Goal: Contribute content

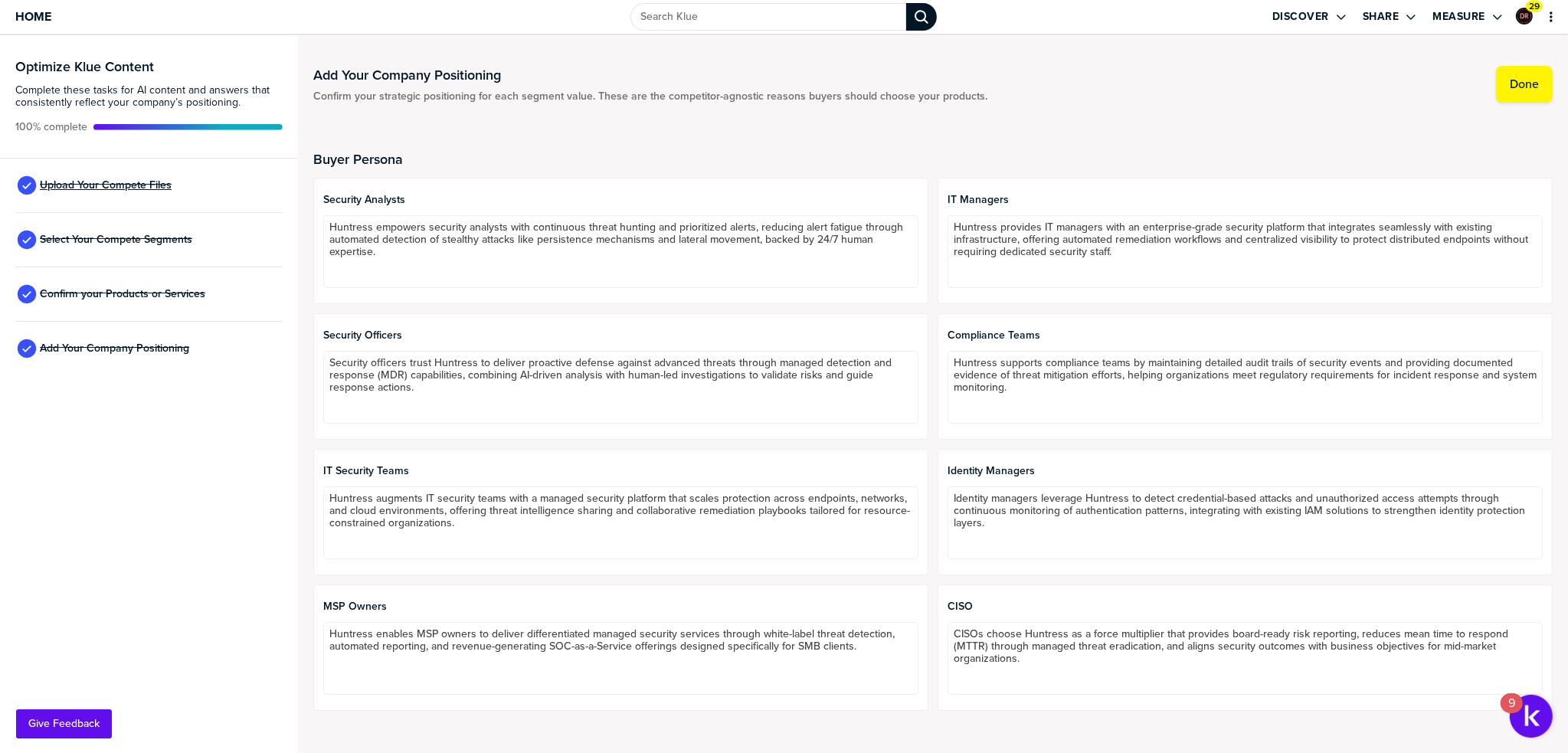
click at [130, 186] on span "Upload Your Compete Files" at bounding box center [106, 185] width 132 height 12
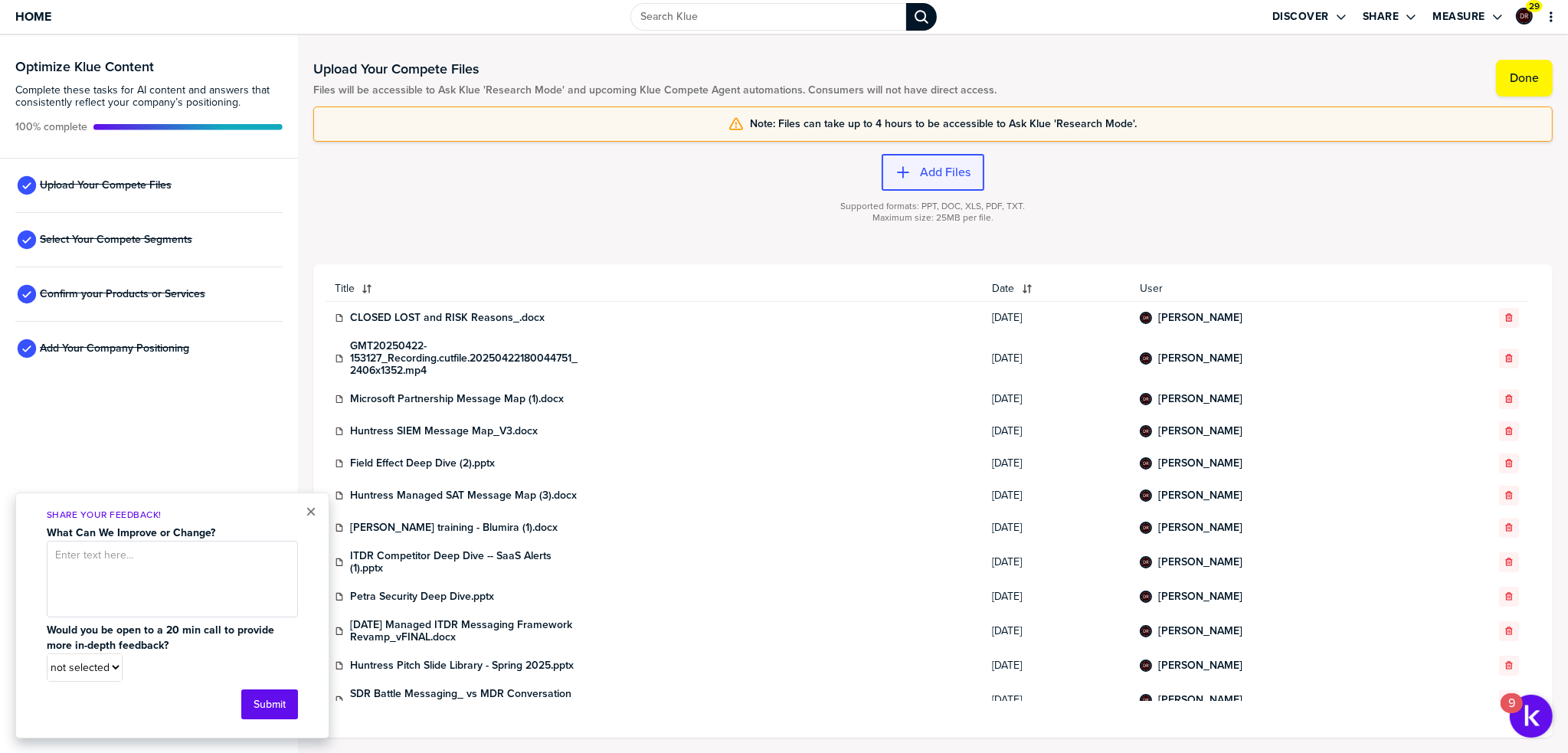
click at [905, 177] on icon "button" at bounding box center [903, 172] width 15 height 15
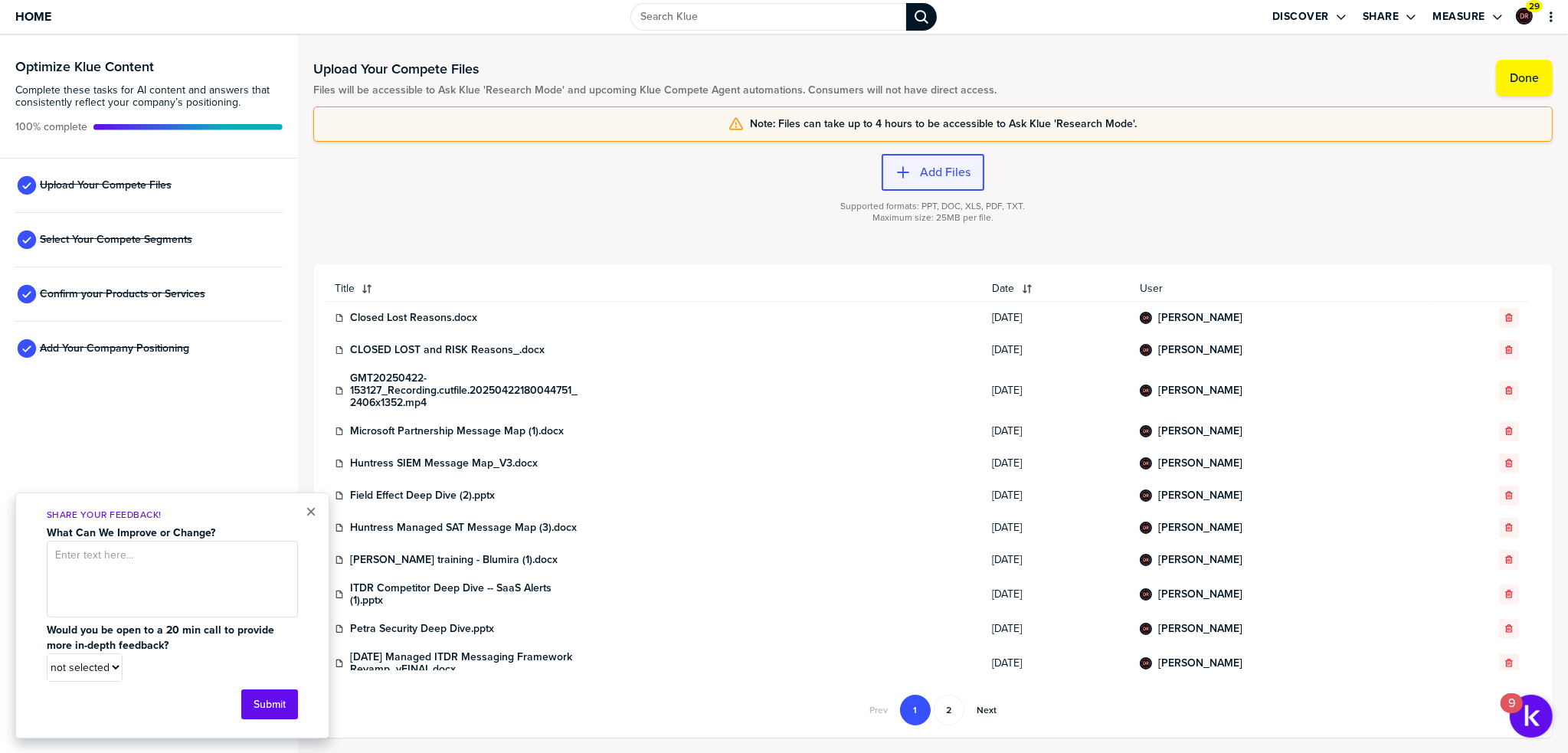
click at [934, 165] on label "Add Files" at bounding box center [945, 172] width 51 height 15
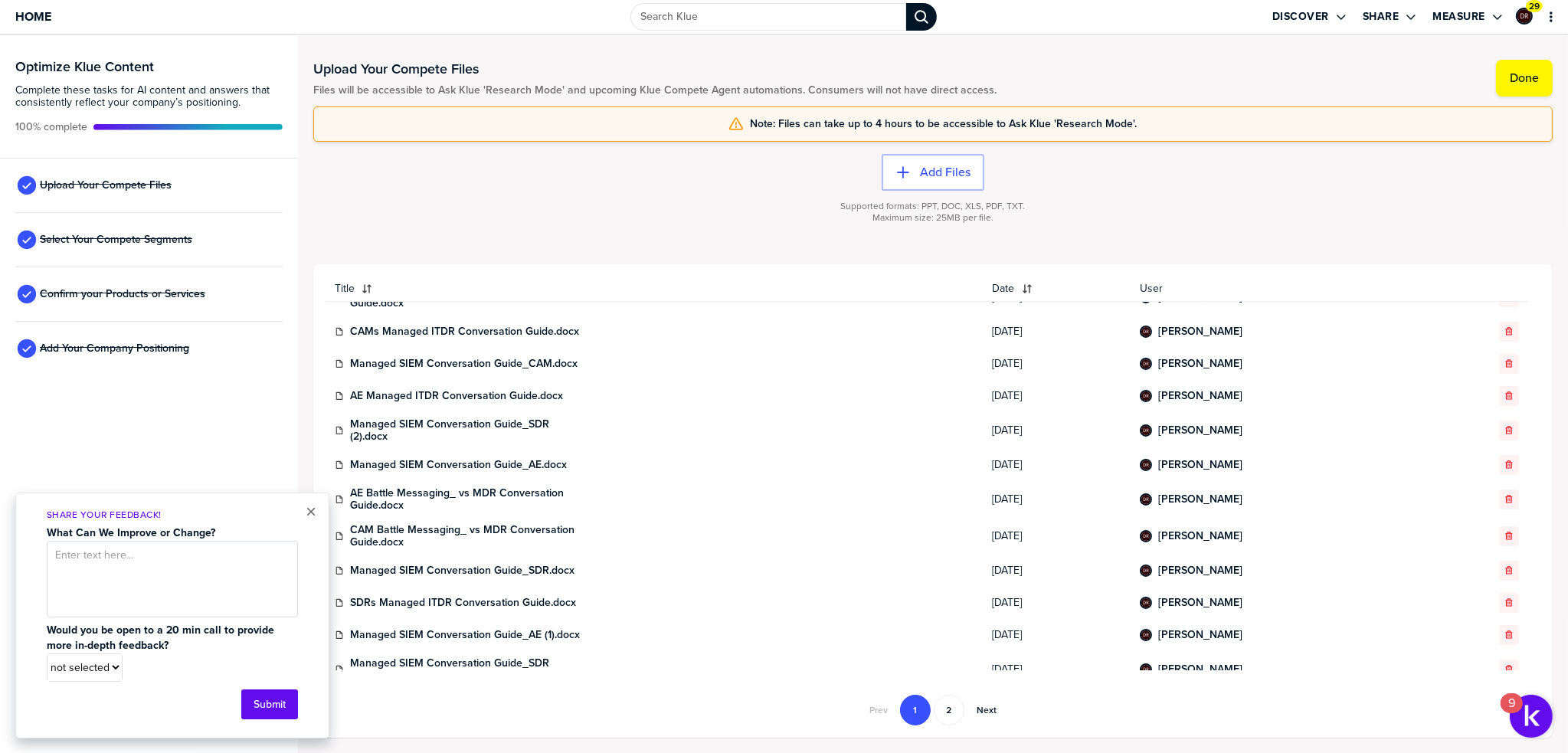
scroll to position [483, 0]
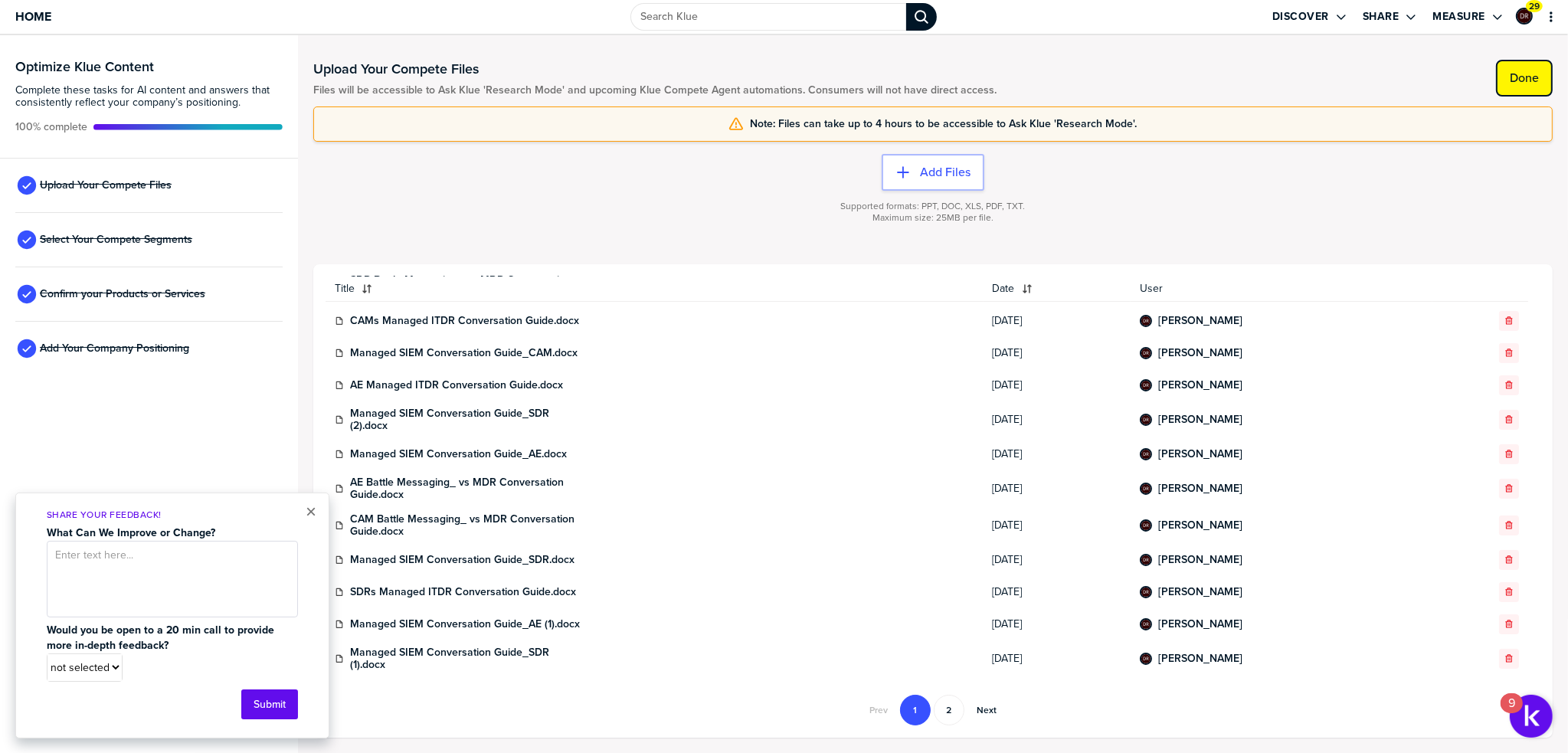
click at [1530, 80] on label "Done" at bounding box center [1524, 78] width 29 height 15
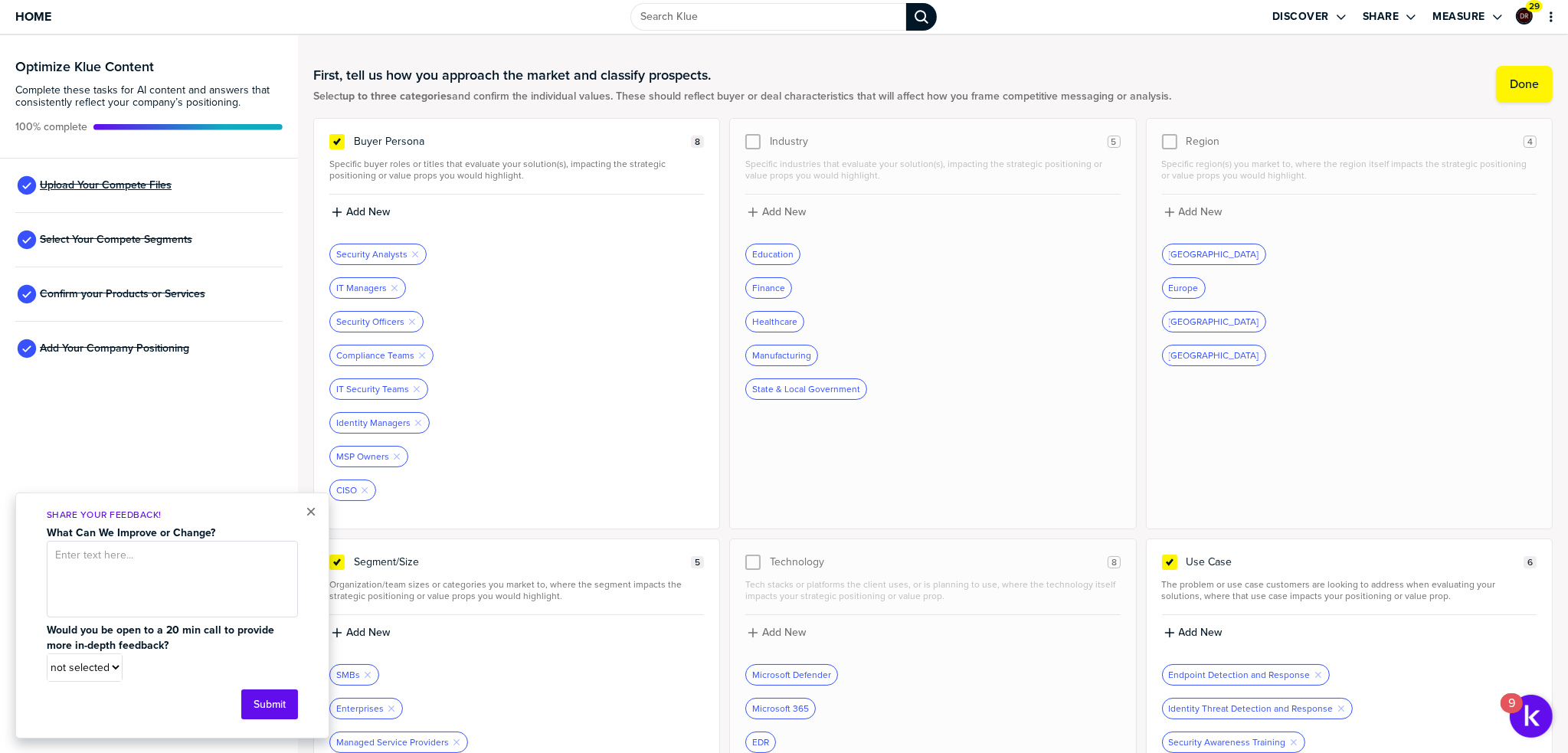
click at [106, 185] on span "Upload Your Compete Files" at bounding box center [106, 185] width 132 height 12
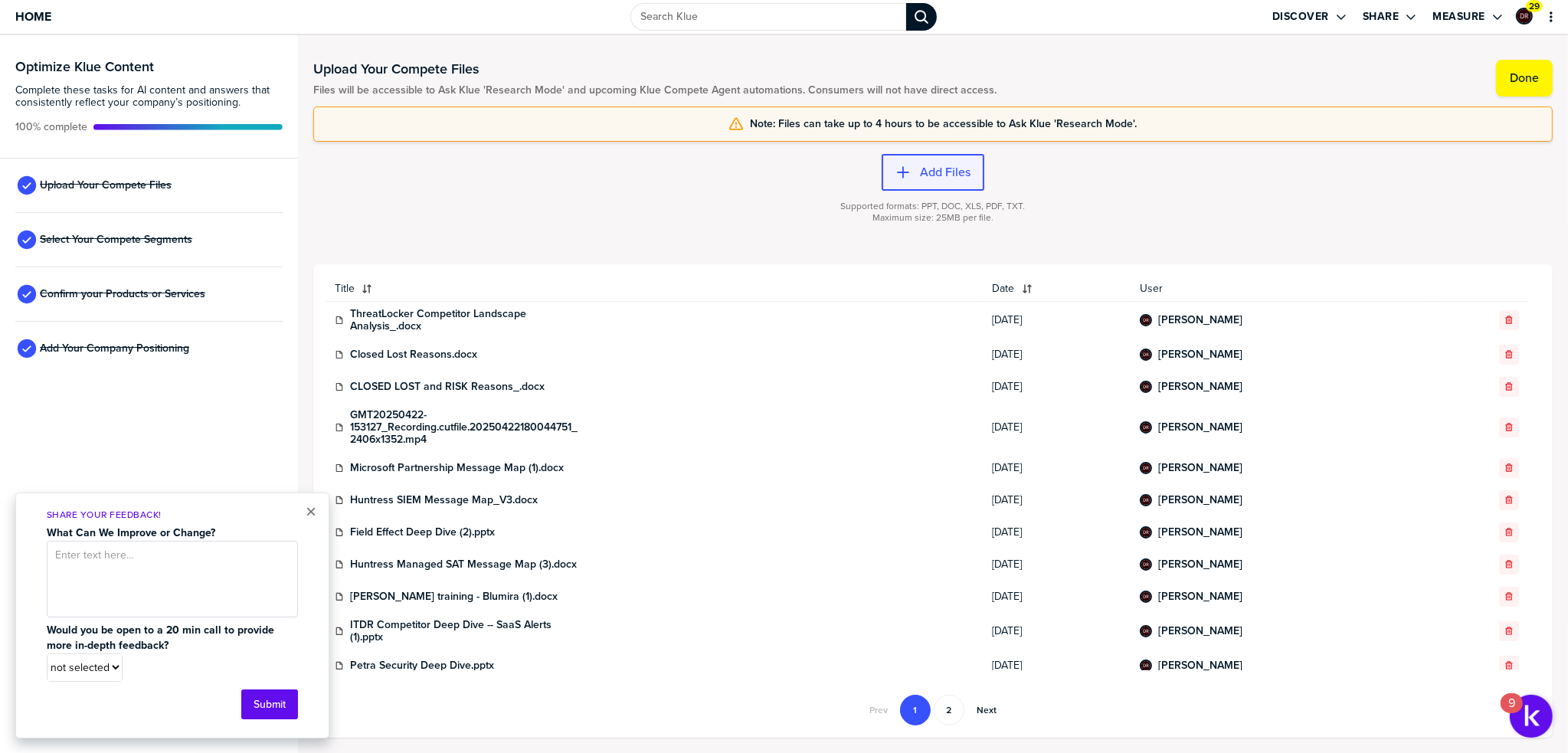
click at [944, 176] on label "Add Files" at bounding box center [945, 172] width 51 height 15
